Goal: Information Seeking & Learning: Learn about a topic

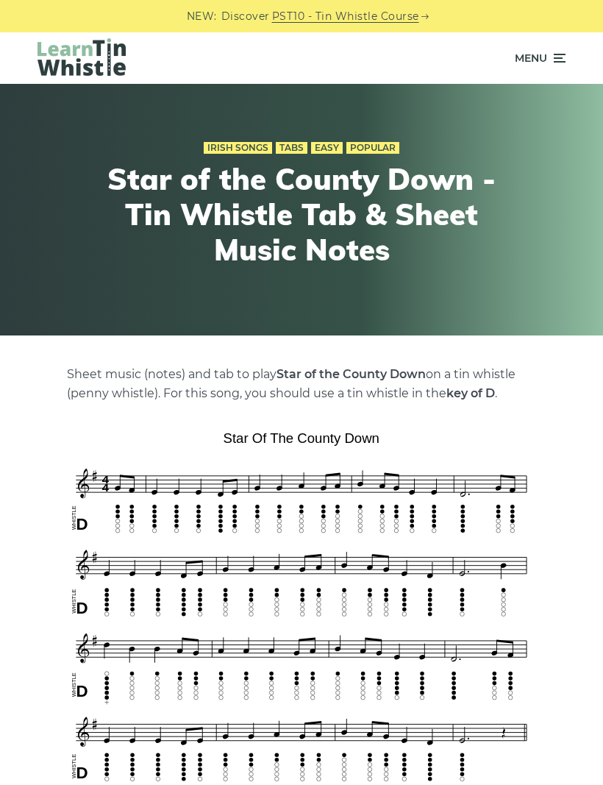
click at [557, 57] on icon at bounding box center [558, 58] width 15 height 18
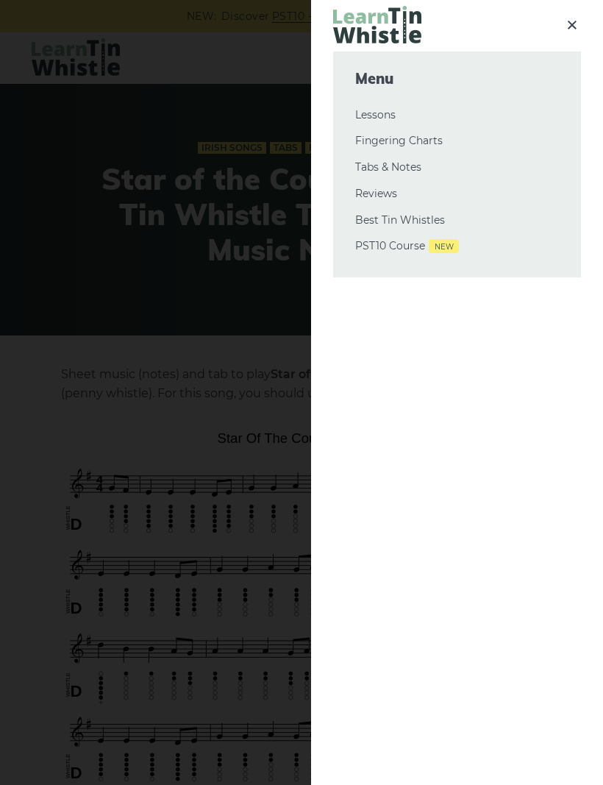
click at [415, 168] on link "Tabs & Notes" at bounding box center [457, 168] width 204 height 18
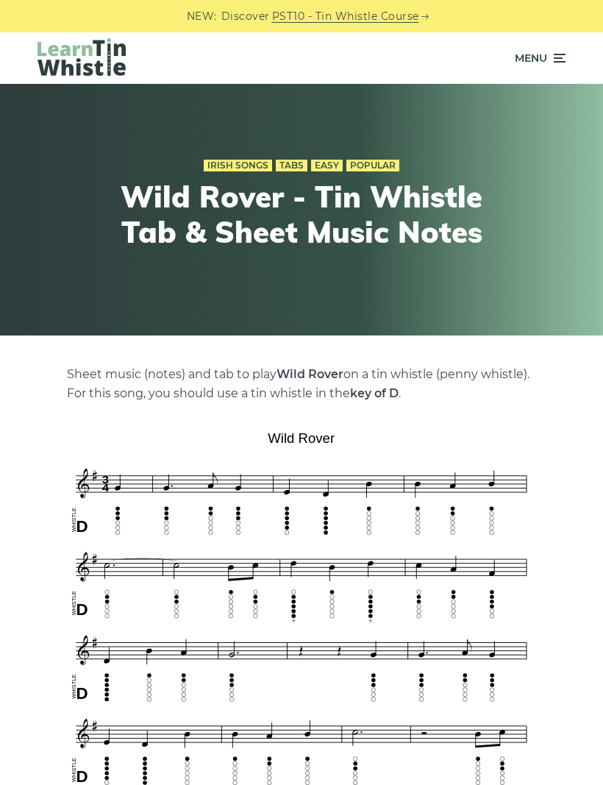
click at [556, 61] on icon at bounding box center [558, 58] width 15 height 18
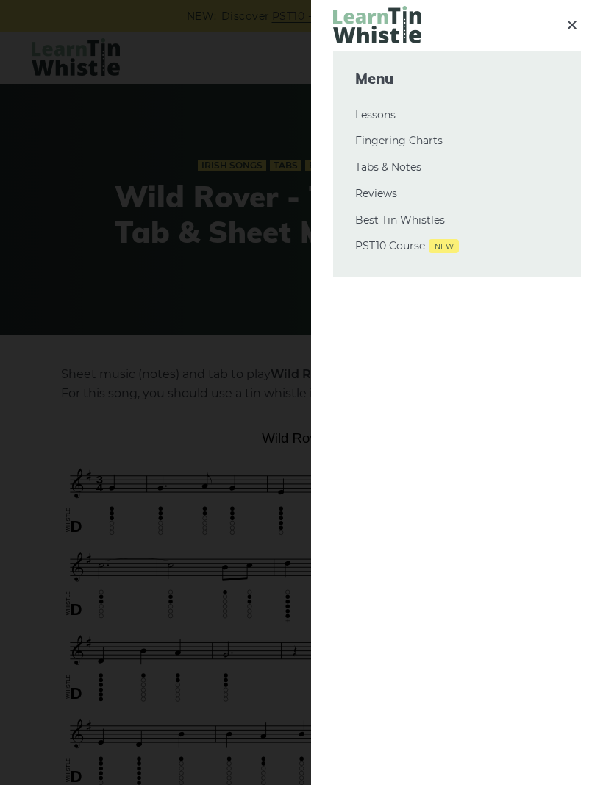
click at [411, 173] on link "Tabs & Notes" at bounding box center [457, 168] width 204 height 18
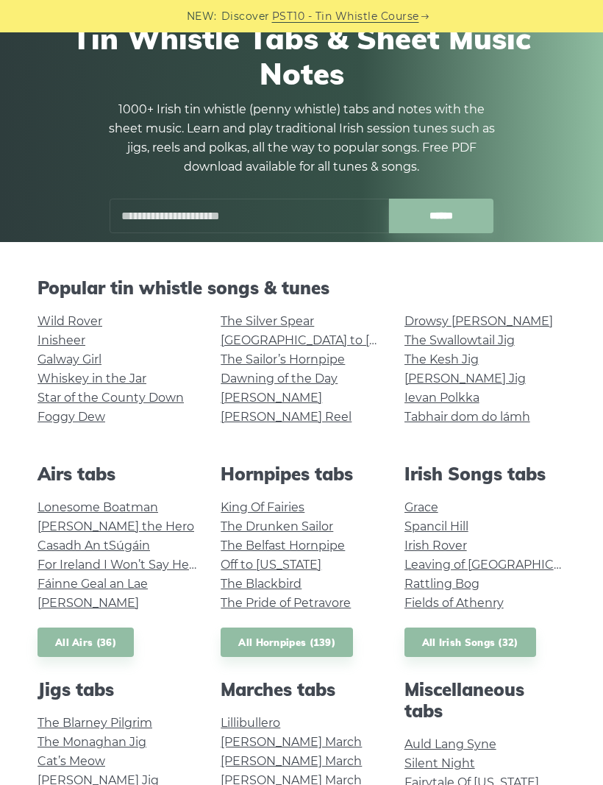
scroll to position [43, 0]
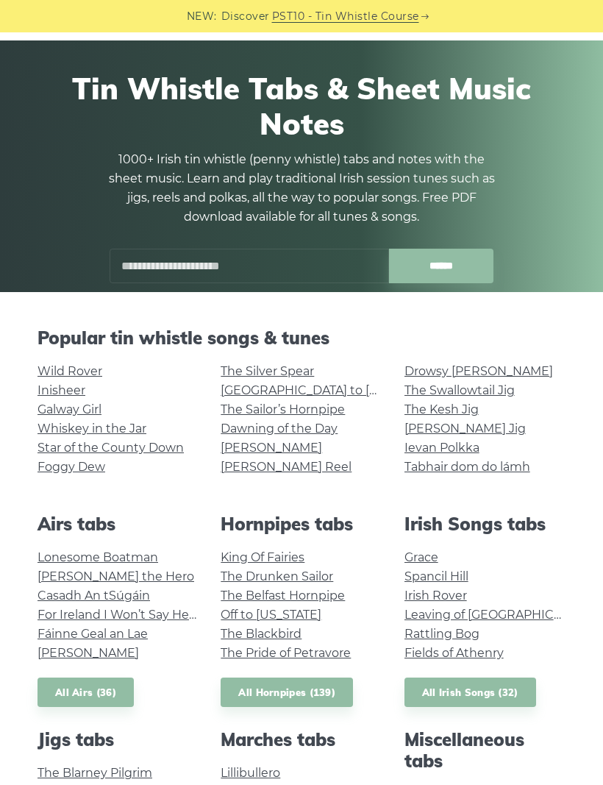
click at [144, 270] on input "text" at bounding box center [249, 266] width 279 height 35
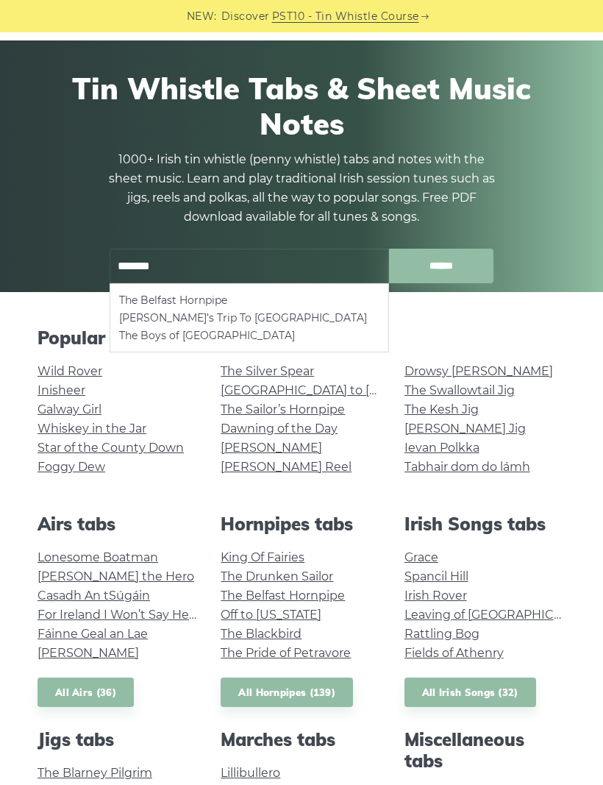
type input "*******"
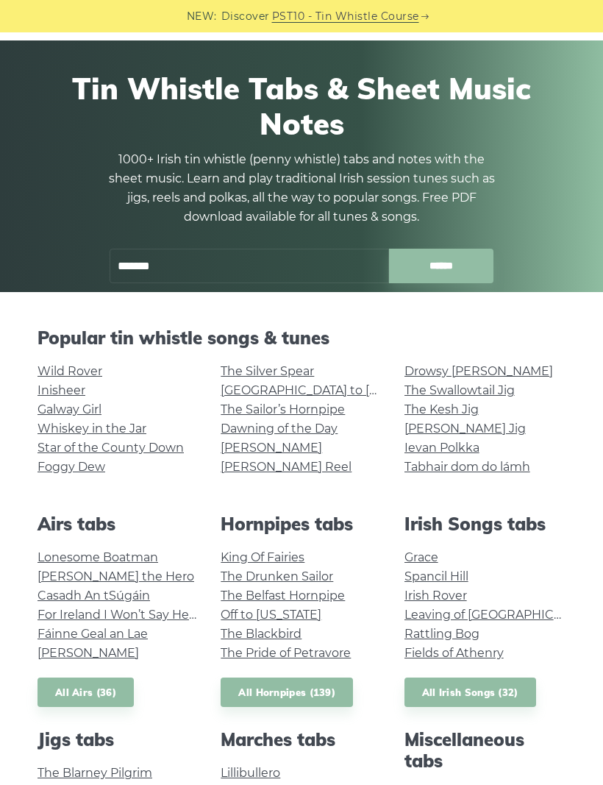
click at [37, 396] on div "Wild Rover Inisheer Galway Girl Whiskey in the Jar Star of the County Down Fogg…" at bounding box center [117, 426] width 183 height 129
click at [45, 388] on link "Inisheer" at bounding box center [62, 390] width 48 height 14
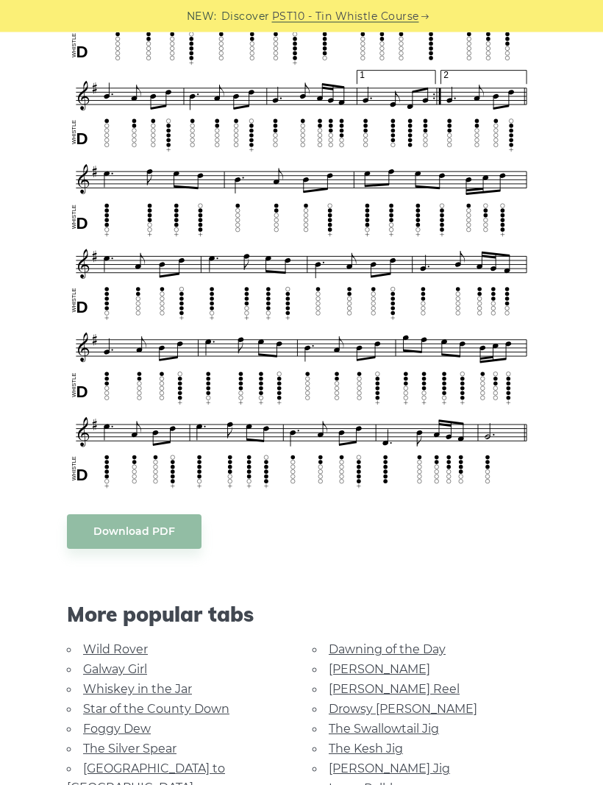
scroll to position [493, 0]
click at [329, 642] on link "Dawning of the Day" at bounding box center [387, 649] width 117 height 14
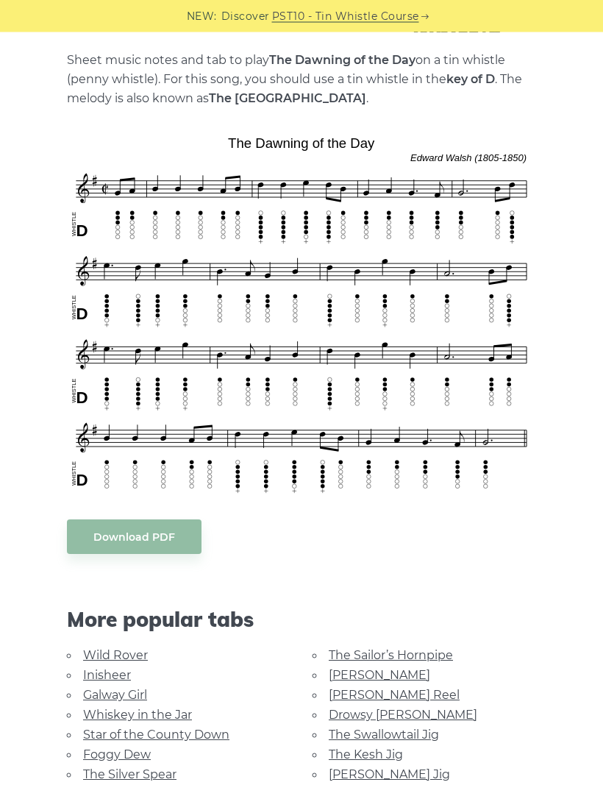
scroll to position [314, 0]
click at [343, 654] on link "The Sailor’s Hornpipe" at bounding box center [391, 655] width 124 height 14
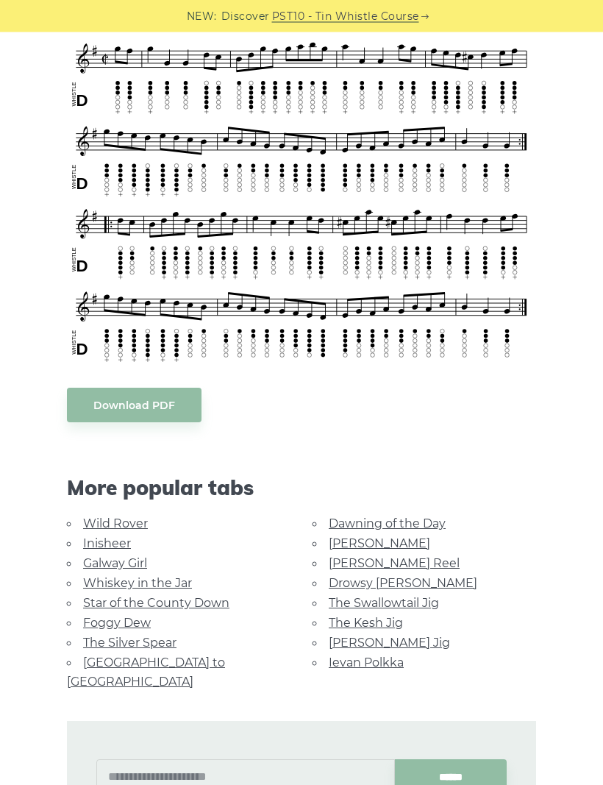
scroll to position [457, 0]
click at [343, 616] on link "The Kesh Jig" at bounding box center [366, 623] width 74 height 14
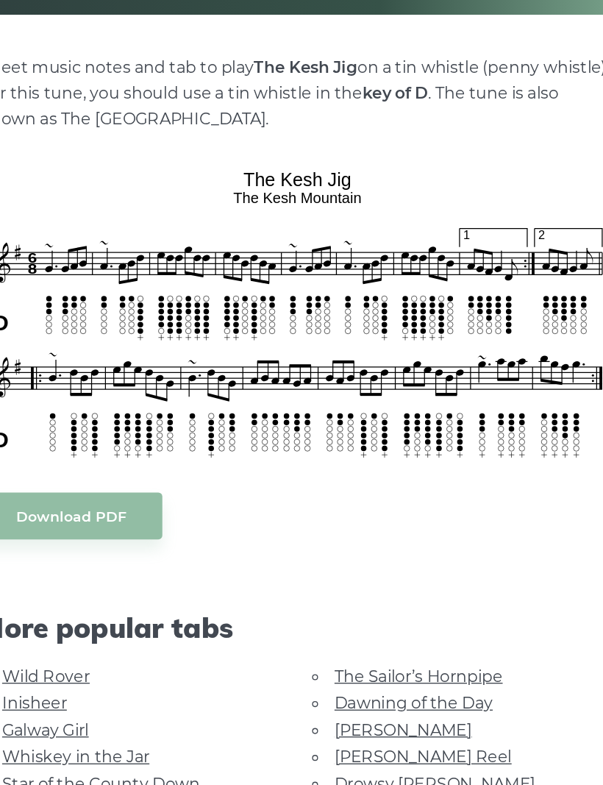
scroll to position [165, 0]
